Goal: Information Seeking & Learning: Learn about a topic

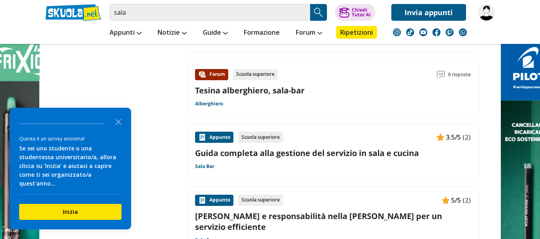
scroll to position [1158, 0]
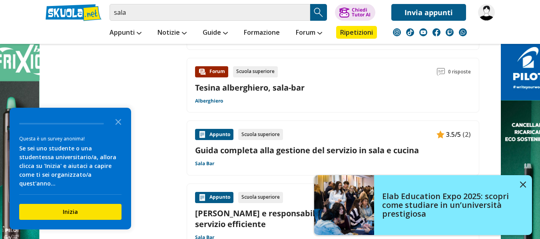
click at [308, 151] on link "Guida completa alla gestione del servizio in sala e cucina" at bounding box center [333, 150] width 276 height 11
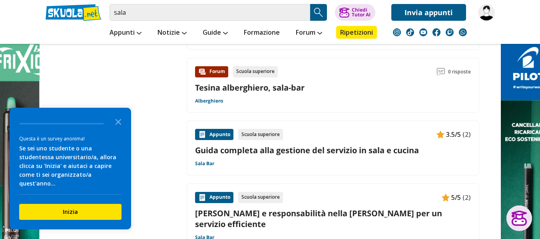
click at [218, 94] on div "Forum Scuola superiore 0 risposte [GEOGRAPHIC_DATA], [GEOGRAPHIC_DATA] [GEOGRAP…" at bounding box center [333, 85] width 276 height 38
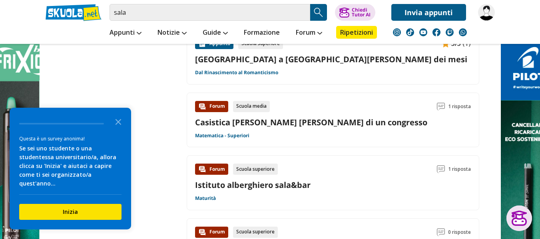
scroll to position [1000, 0]
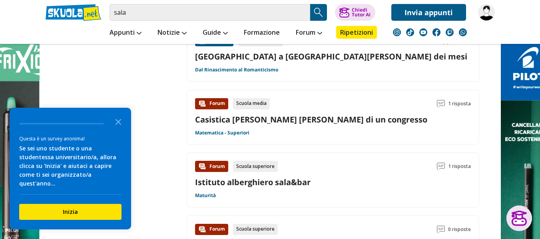
click at [278, 179] on link "Istituto alberghiero sala&bar" at bounding box center [252, 182] width 115 height 11
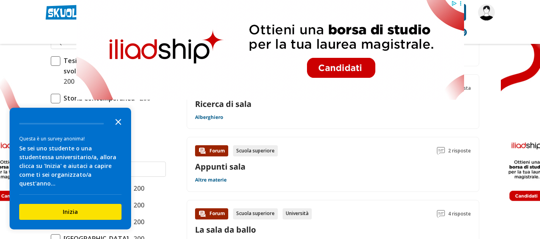
click at [115, 129] on icon "Close the survey" at bounding box center [118, 121] width 16 height 16
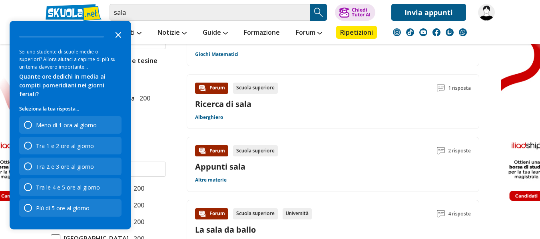
click at [122, 42] on icon "Close the survey" at bounding box center [118, 34] width 16 height 16
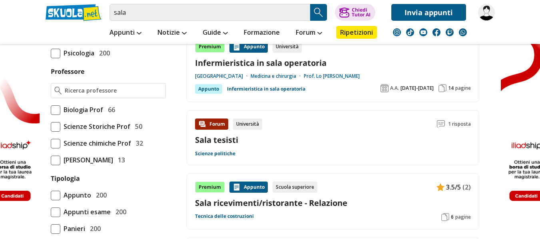
scroll to position [554, 0]
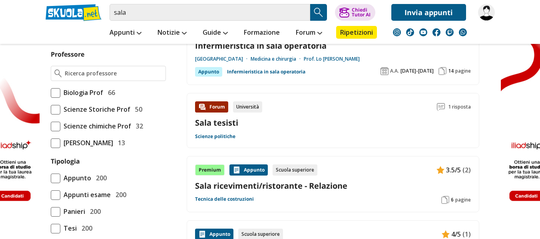
click at [313, 189] on link "Sala ricevimenti/ristorante - Relazione" at bounding box center [333, 186] width 276 height 11
